Goal: Task Accomplishment & Management: Manage account settings

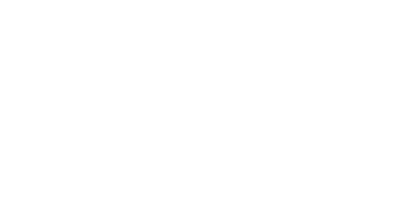
scroll to position [277, 0]
click at [276, 165] on div at bounding box center [251, 162] width 49 height 16
click at [262, 159] on button "button" at bounding box center [258, 162] width 8 height 8
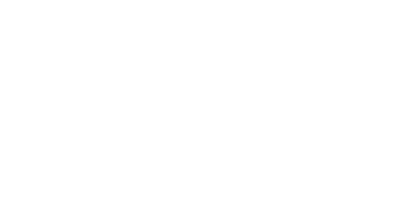
click at [206, 104] on button "Clock Off" at bounding box center [188, 103] width 36 height 10
click at [349, 35] on button "Close" at bounding box center [337, 36] width 24 height 10
click at [86, 62] on button "Collaborate" at bounding box center [55, 57] width 62 height 16
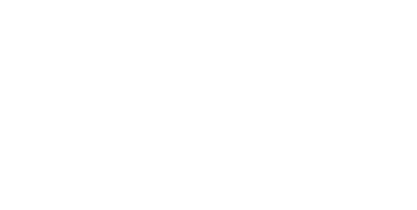
click at [39, 91] on icon at bounding box center [36, 90] width 6 height 6
click at [254, 163] on icon "button" at bounding box center [252, 162] width 3 height 4
click at [206, 105] on button "Clock On" at bounding box center [188, 103] width 36 height 10
click at [68, 56] on div "Collaborate" at bounding box center [55, 57] width 26 height 6
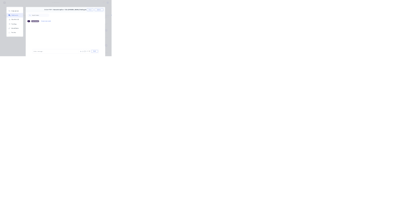
click at [417, 9] on div "Order details Collaborate Checklists 0/0 Tracking Linked Orders Timeline Order …" at bounding box center [208, 105] width 417 height 210
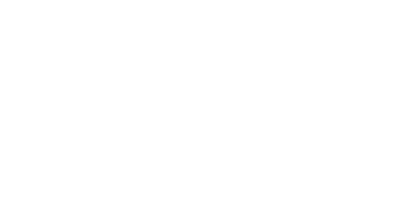
click at [417, 77] on div "Order details Collaborate Checklists 0/0 Tracking Linked Orders Timeline Order …" at bounding box center [208, 105] width 417 height 210
click at [417, 209] on div "Order details Collaborate Checklists 0/0 Tracking Linked Orders Timeline Order …" at bounding box center [208, 105] width 417 height 210
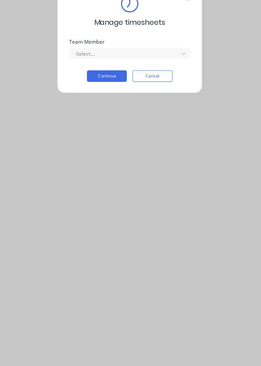
scroll to position [12, 0]
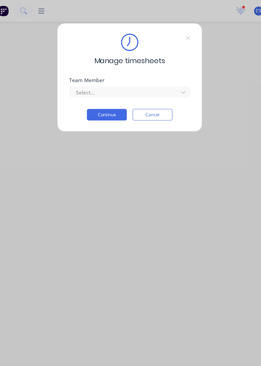
click at [154, 108] on button "Cancel" at bounding box center [151, 103] width 36 height 10
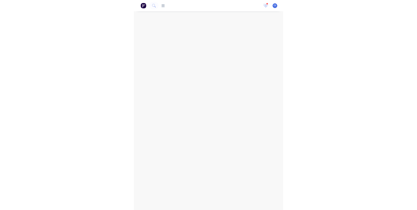
scroll to position [0, 0]
click at [20, 15] on button at bounding box center [17, 9] width 14 height 13
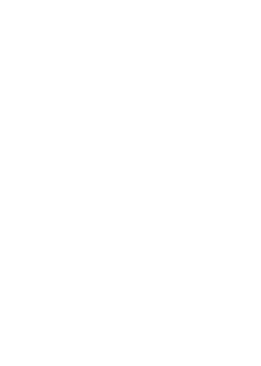
scroll to position [279, 0]
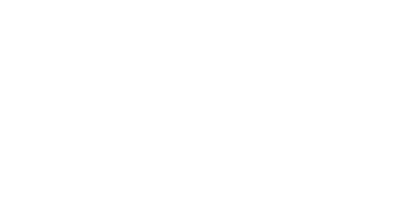
click at [60, 89] on div "Tracking" at bounding box center [51, 90] width 18 height 6
click at [262, 164] on button "button" at bounding box center [258, 162] width 8 height 8
click at [206, 102] on button "Clock Off" at bounding box center [188, 103] width 36 height 10
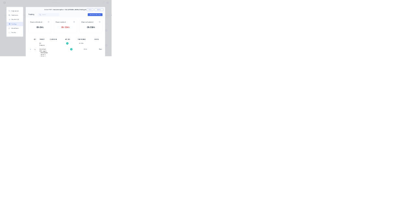
click at [417, 209] on div "Order details Collaborate Checklists 0/0 Tracking Linked Orders Timeline Order …" at bounding box center [208, 105] width 417 height 210
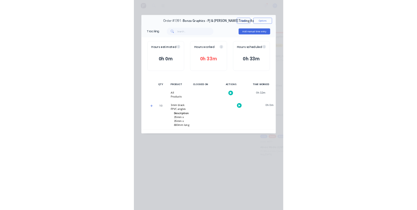
scroll to position [122, 0]
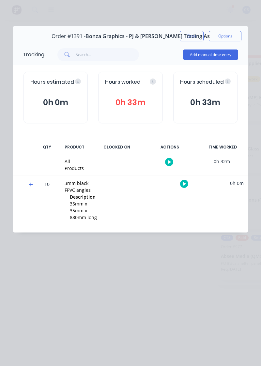
click at [38, 209] on div "Order details Collaborate Checklists 0/0 Tracking Linked Orders Timeline Order …" at bounding box center [130, 183] width 261 height 366
click at [36, 209] on div "Order details Collaborate Checklists 0/0 Tracking Linked Orders Timeline Order …" at bounding box center [130, 183] width 261 height 366
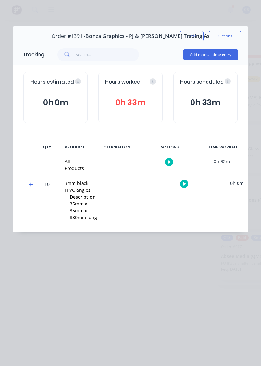
click at [28, 209] on div "Order details Collaborate Checklists 0/0 Tracking Linked Orders Timeline Order …" at bounding box center [130, 183] width 261 height 366
click at [36, 209] on div "Order details Collaborate Checklists 0/0 Tracking Linked Orders Timeline Order …" at bounding box center [130, 183] width 261 height 366
